Goal: Transaction & Acquisition: Download file/media

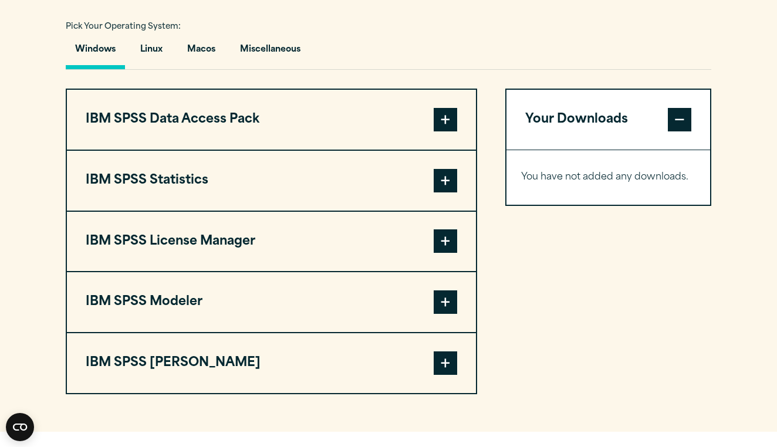
scroll to position [860, 0]
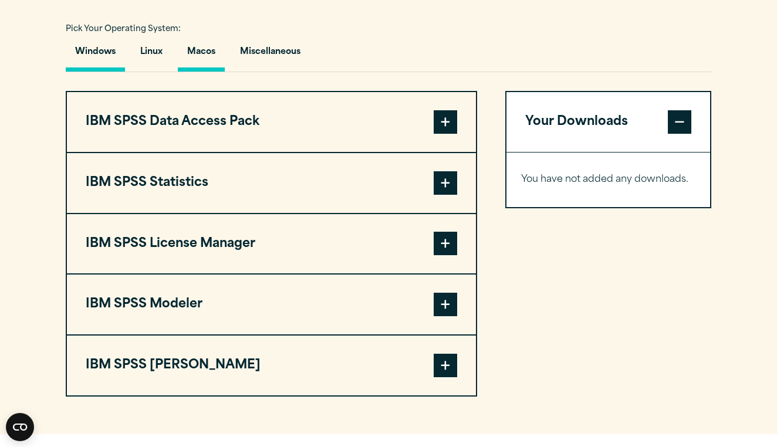
click at [204, 52] on button "Macos" at bounding box center [201, 54] width 47 height 33
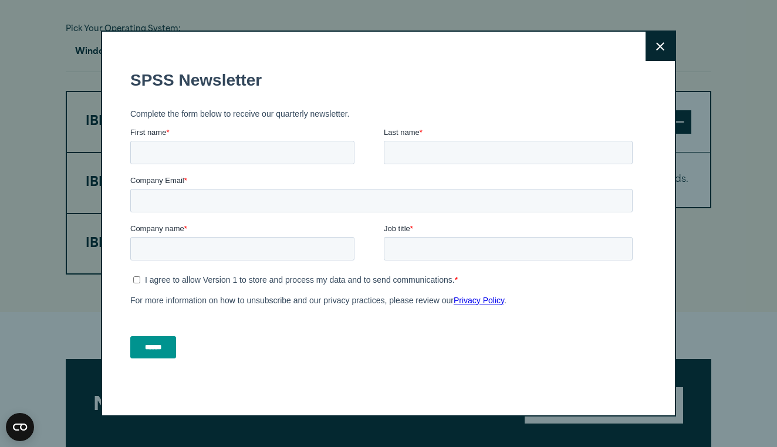
click at [648, 45] on button "Close" at bounding box center [660, 46] width 29 height 29
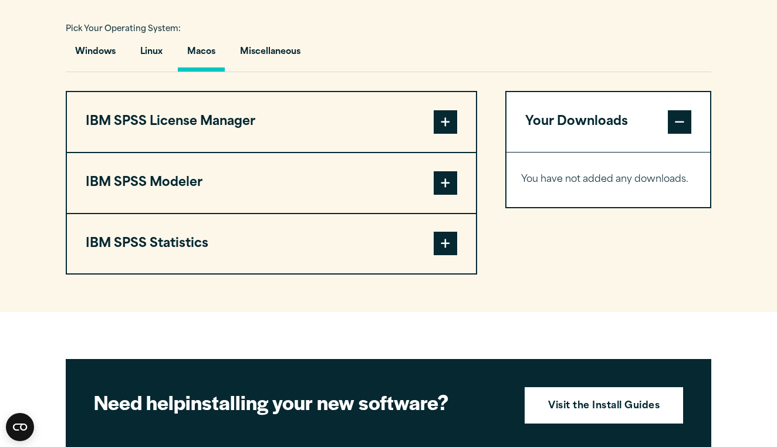
click at [434, 236] on span at bounding box center [445, 243] width 23 height 23
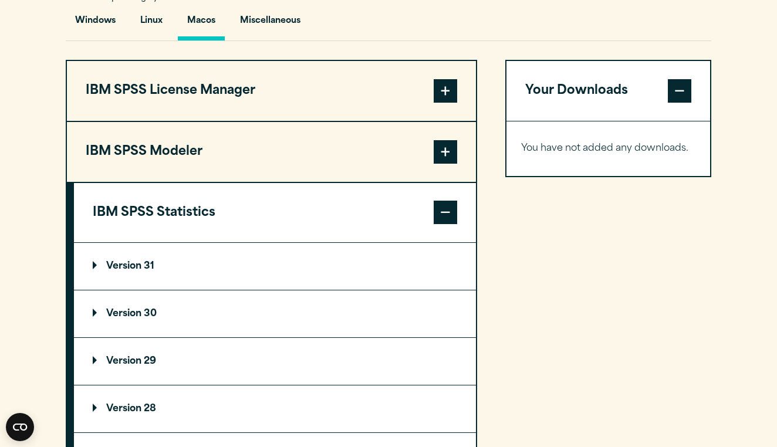
scroll to position [894, 0]
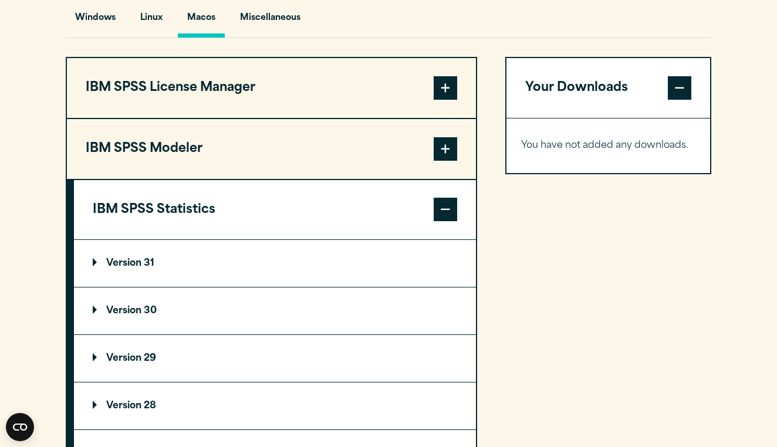
click at [352, 256] on summary "Version 31" at bounding box center [275, 263] width 402 height 47
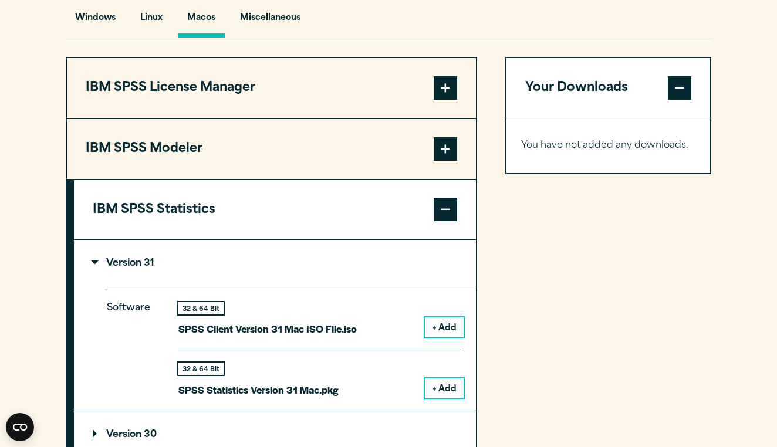
click at [455, 382] on button "+ Add" at bounding box center [444, 389] width 39 height 20
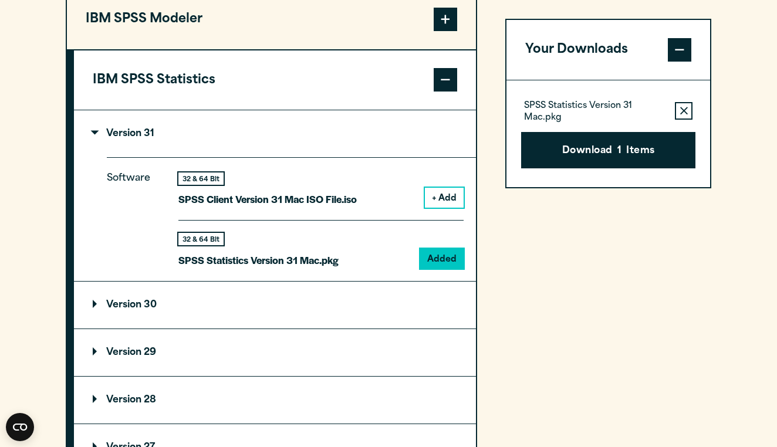
scroll to position [1031, 0]
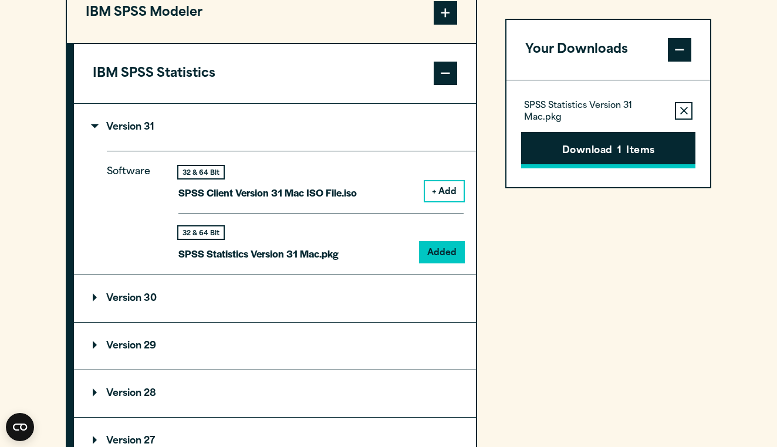
click at [547, 144] on button "Download 1 Items" at bounding box center [608, 150] width 174 height 36
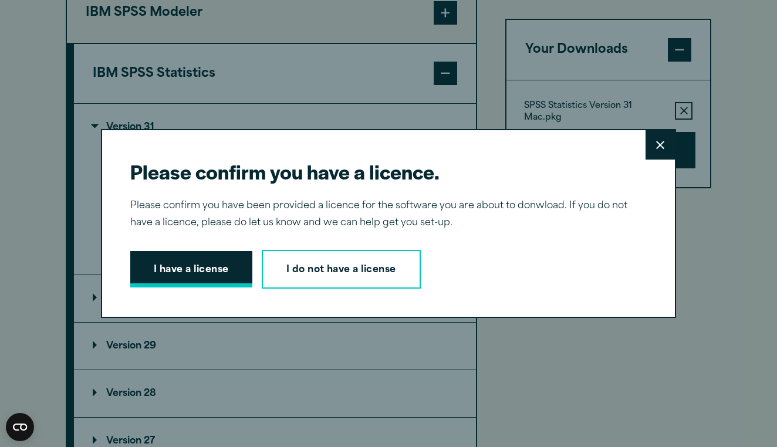
click at [215, 270] on button "I have a license" at bounding box center [191, 269] width 122 height 36
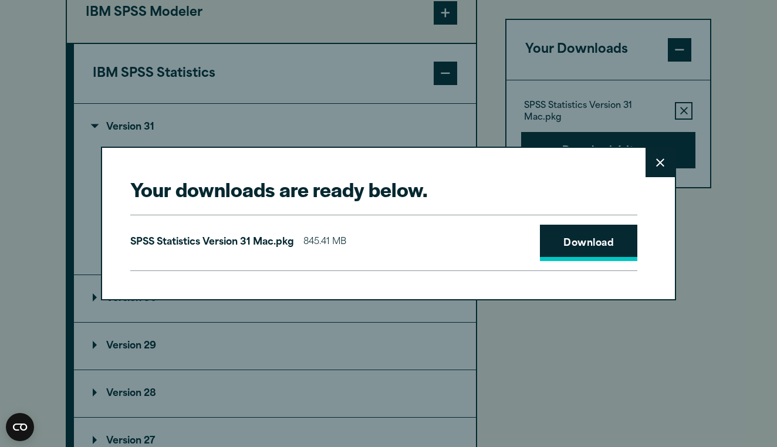
click at [571, 250] on link "Download" at bounding box center [588, 243] width 97 height 36
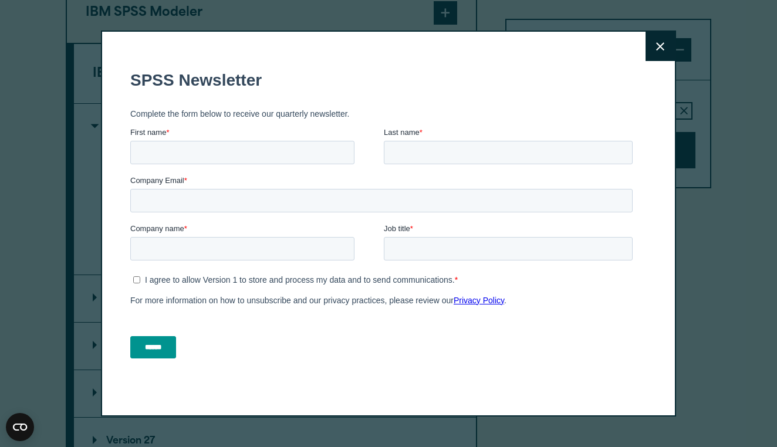
click at [658, 52] on button "Close" at bounding box center [660, 46] width 29 height 29
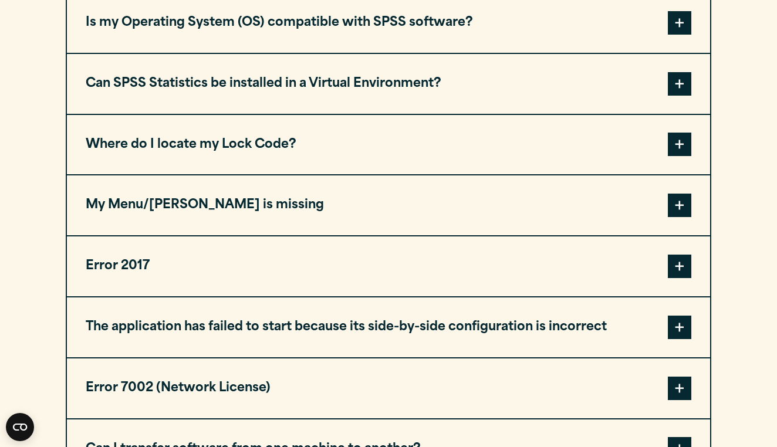
scroll to position [634, 0]
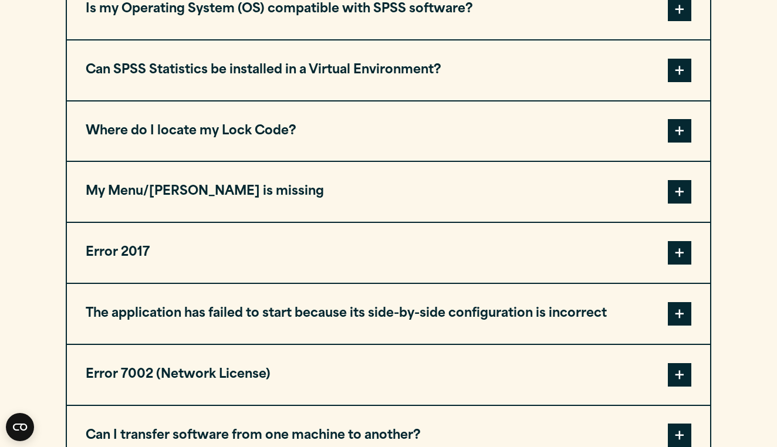
click at [498, 125] on button "Where do I locate my Lock Code?" at bounding box center [389, 132] width 644 height 60
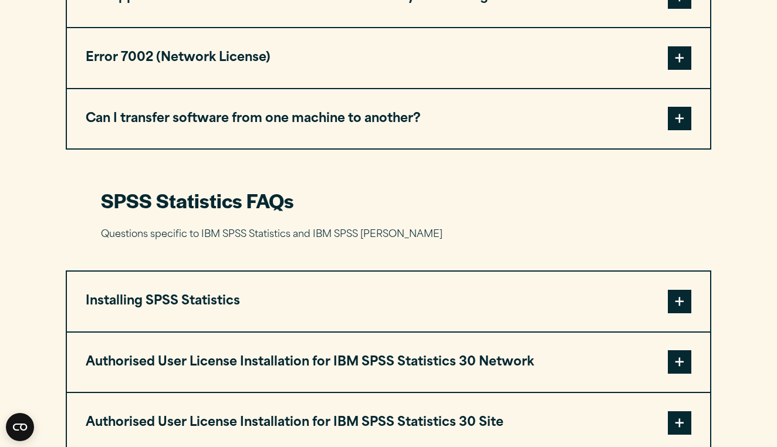
scroll to position [1358, 0]
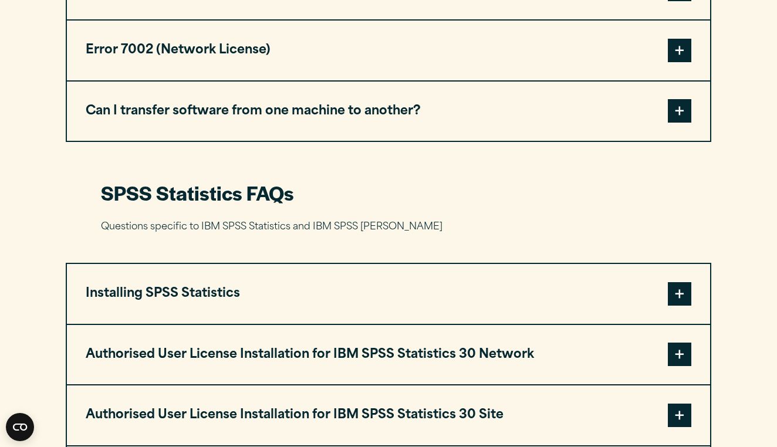
click at [435, 283] on button "Installing SPSS Statistics" at bounding box center [389, 294] width 644 height 60
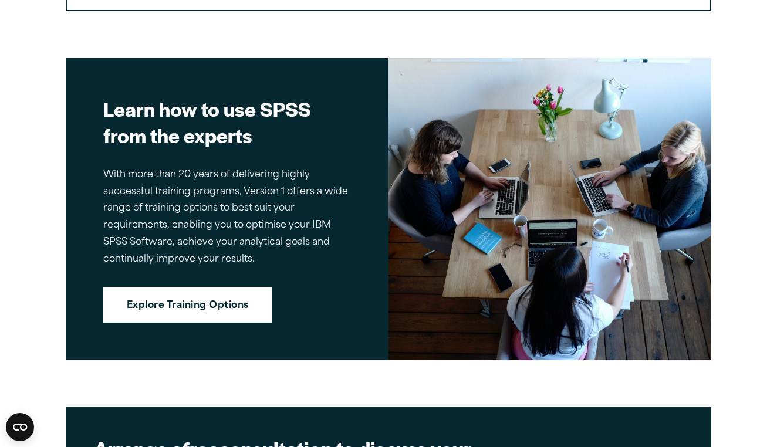
scroll to position [3472, 0]
